Goal: Book appointment/travel/reservation

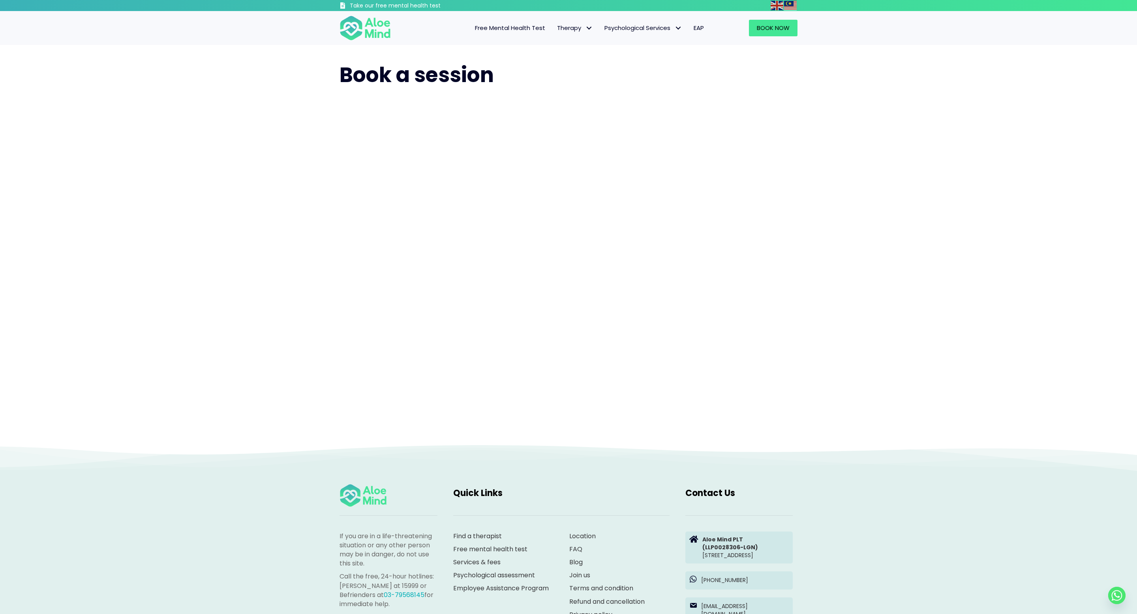
click at [803, 410] on div "Book a session" at bounding box center [569, 244] width 474 height 383
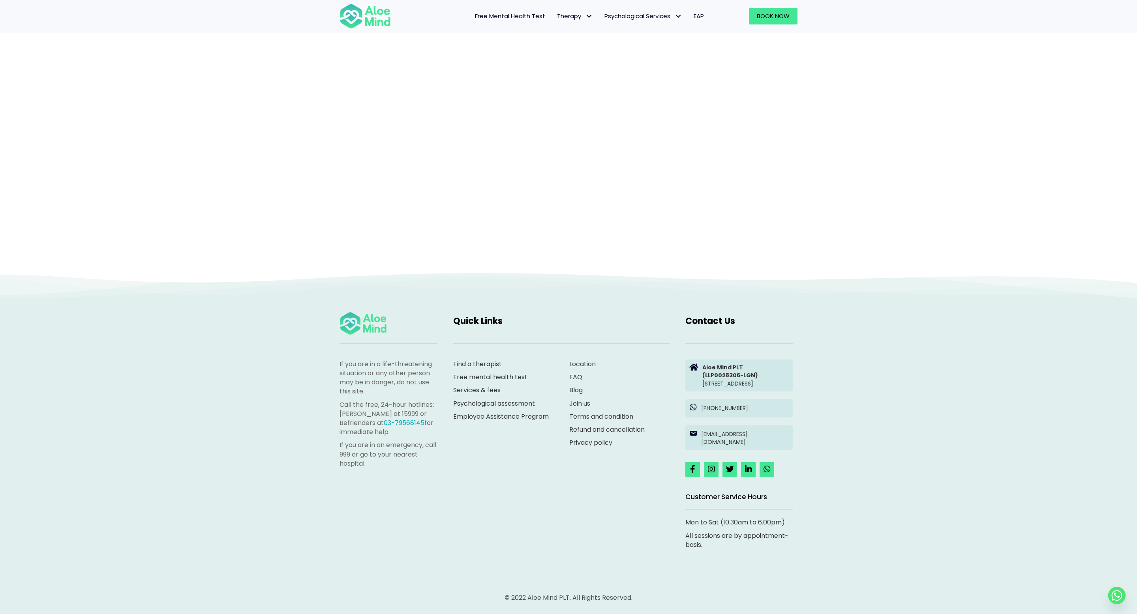
scroll to position [130, 0]
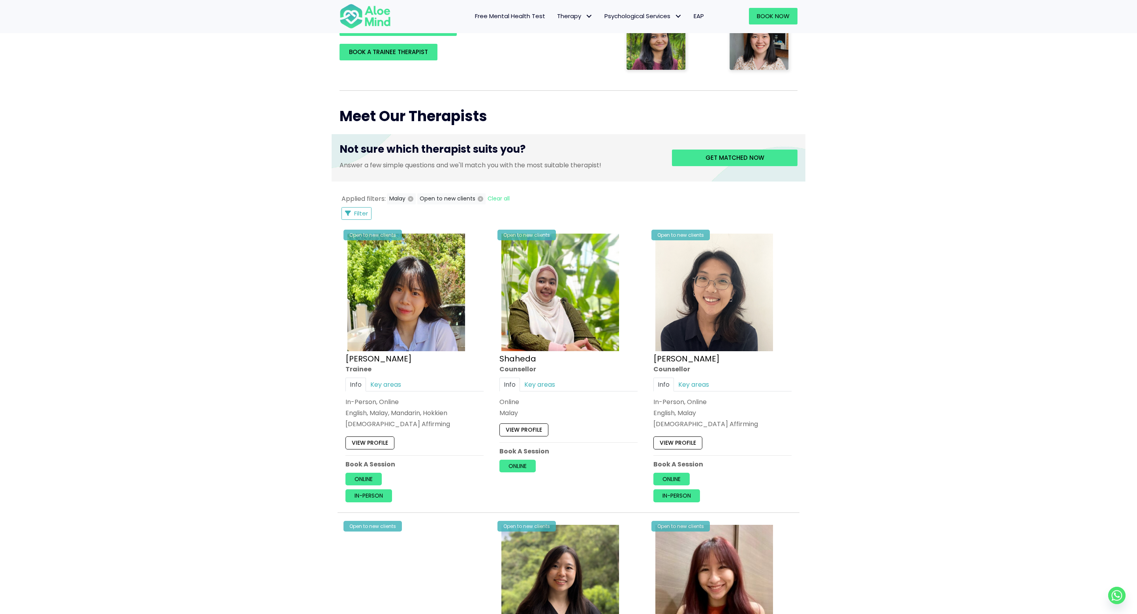
scroll to position [154, 0]
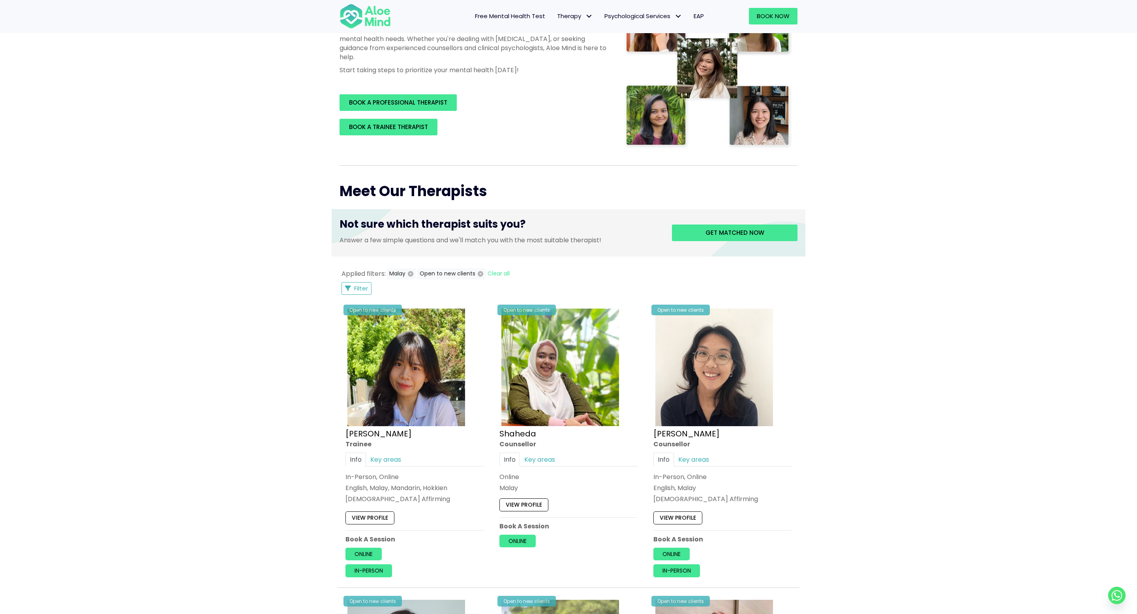
click at [355, 281] on div "Applied filters: Malay Open to new clients Clear all Filter Filter Sort by: New…" at bounding box center [569, 282] width 458 height 27
click at [355, 284] on span "Filter" at bounding box center [361, 288] width 14 height 8
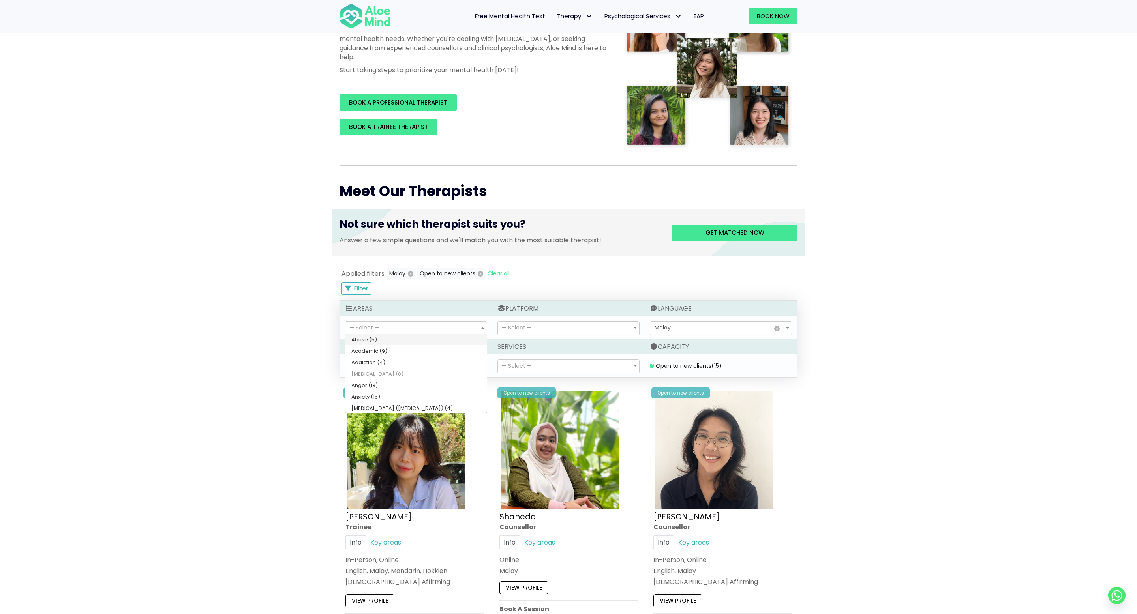
click at [432, 327] on span "— Select —" at bounding box center [416, 328] width 141 height 13
select select "76"
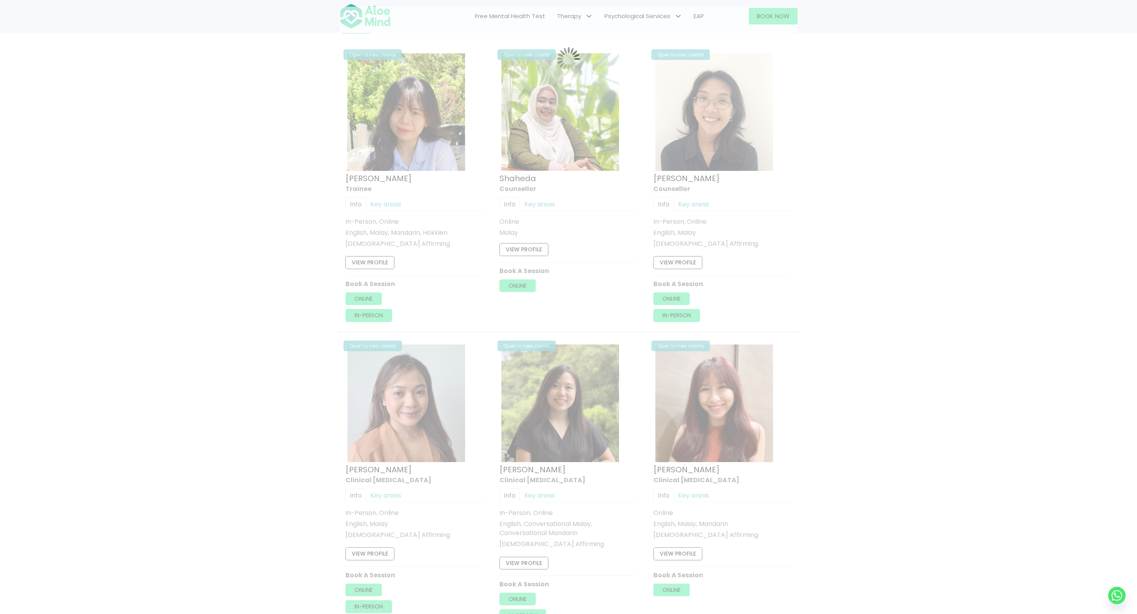
scroll to position [422, 0]
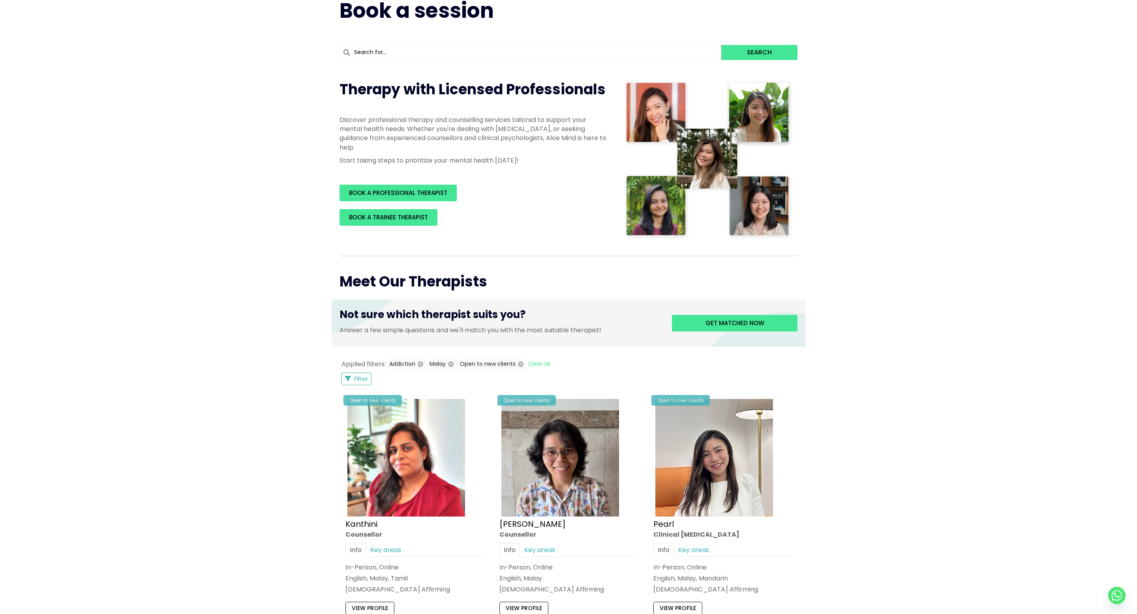
scroll to position [71, 0]
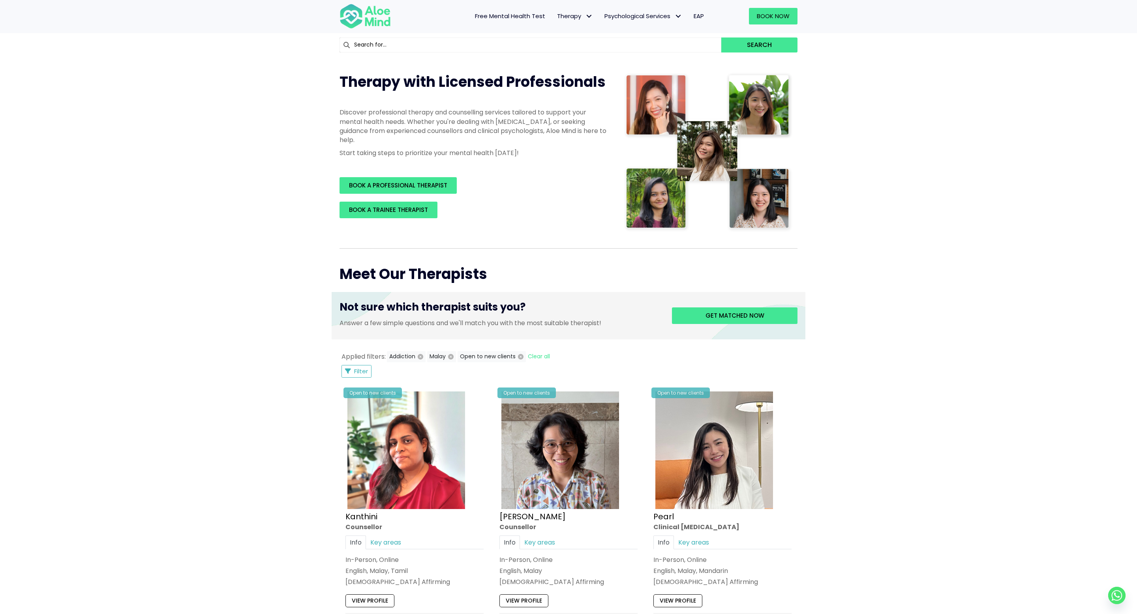
click at [277, 294] on div "Book a session Search Therapy with Licensed Professionals Discover professional…" at bounding box center [568, 472] width 1137 height 999
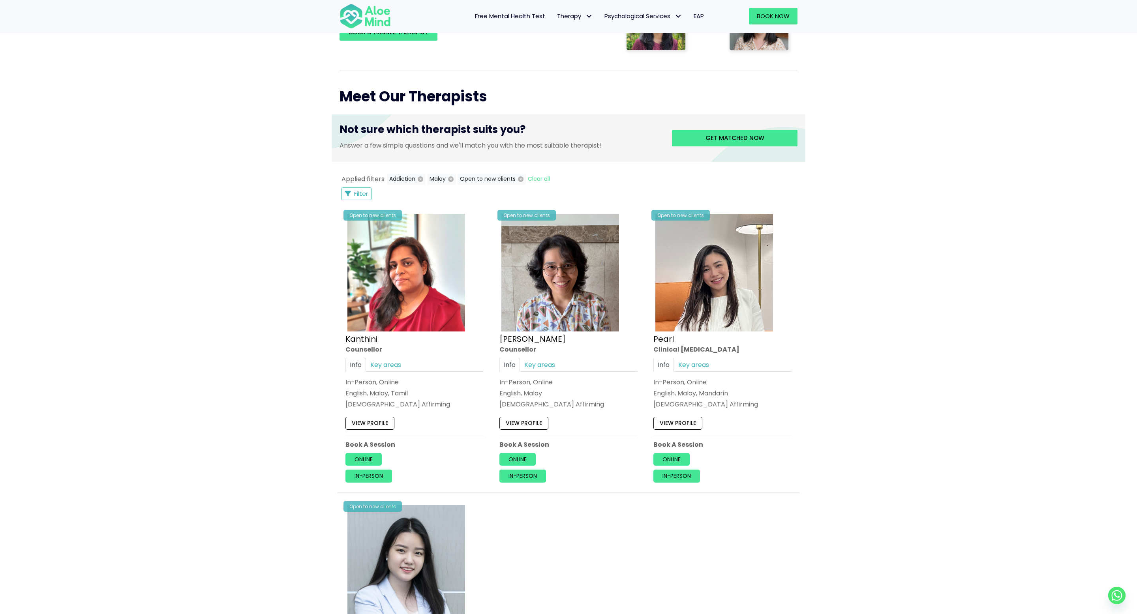
scroll to position [246, 0]
